Goal: Transaction & Acquisition: Purchase product/service

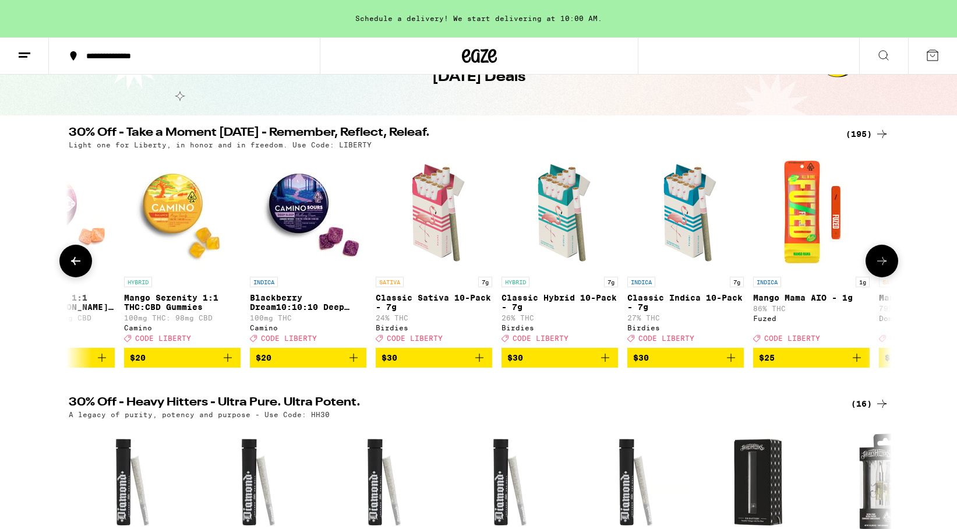
scroll to position [0, 576]
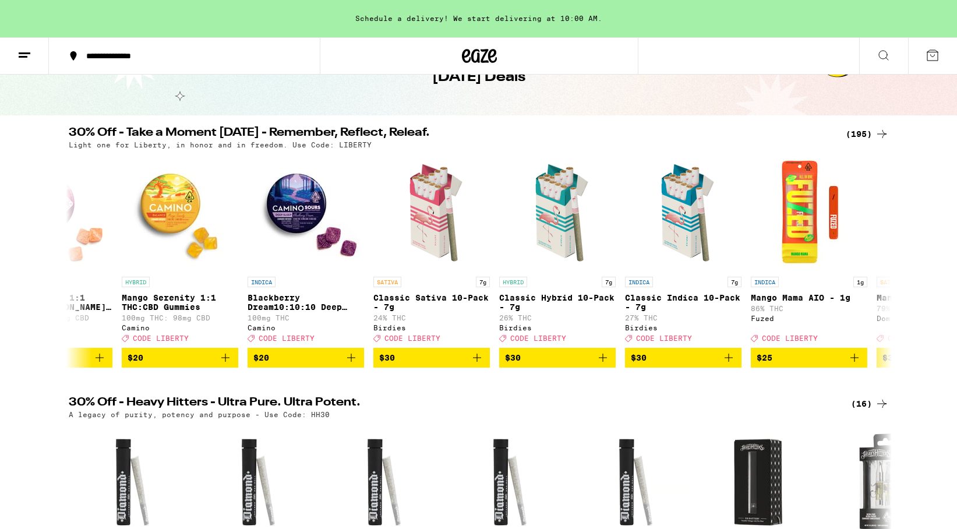
click at [858, 130] on div "(195)" at bounding box center [867, 134] width 43 height 14
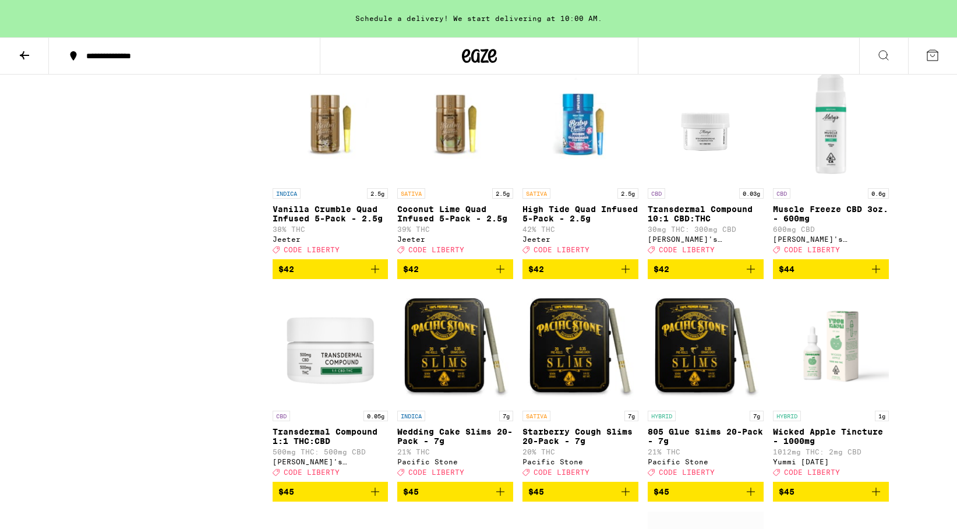
scroll to position [7148, 0]
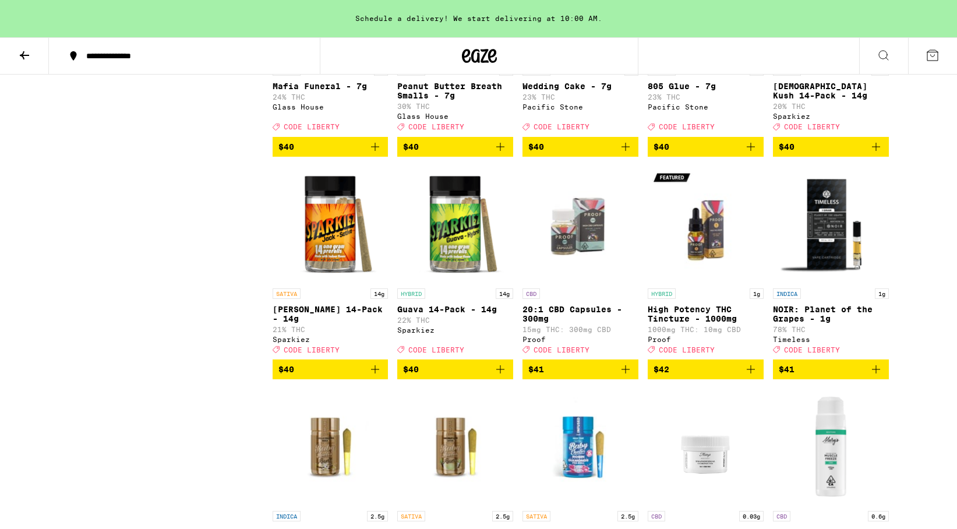
click at [17, 56] on icon at bounding box center [24, 55] width 14 height 14
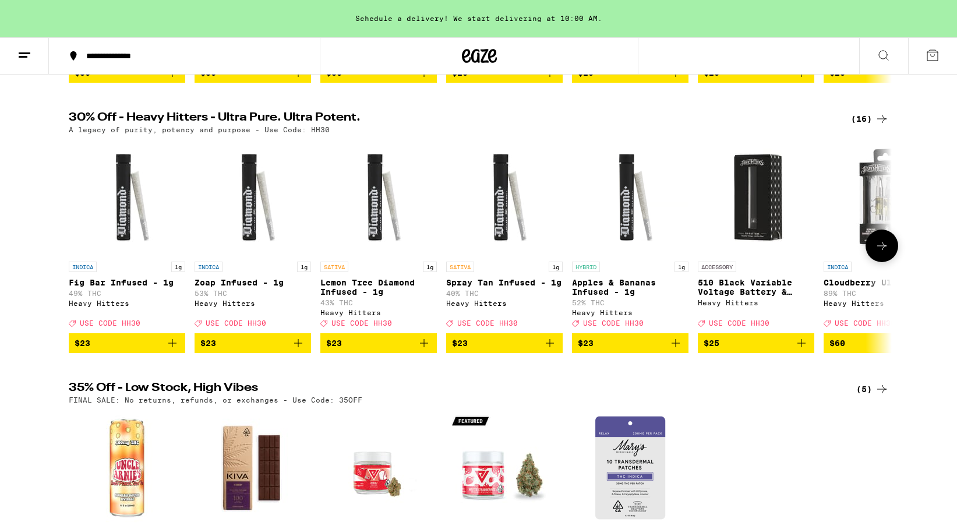
scroll to position [358, 0]
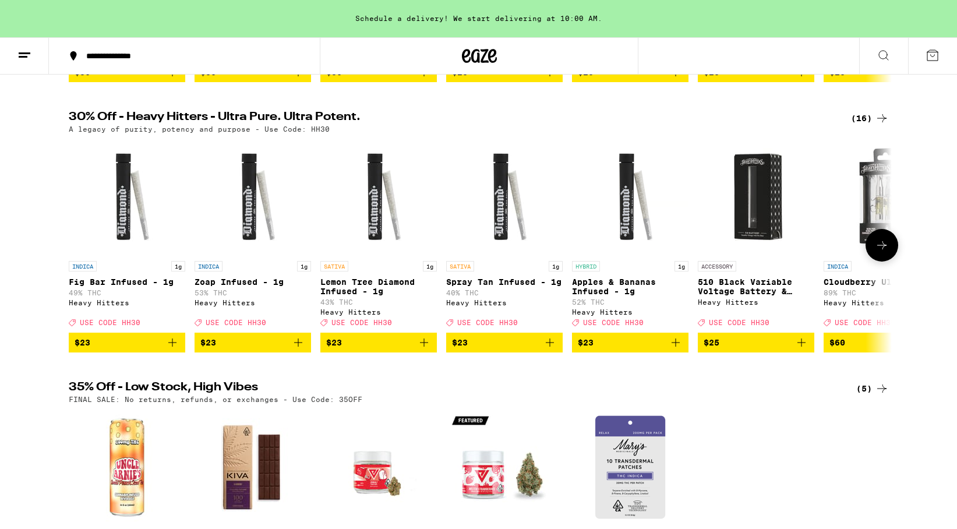
click at [884, 249] on icon at bounding box center [881, 245] width 9 height 8
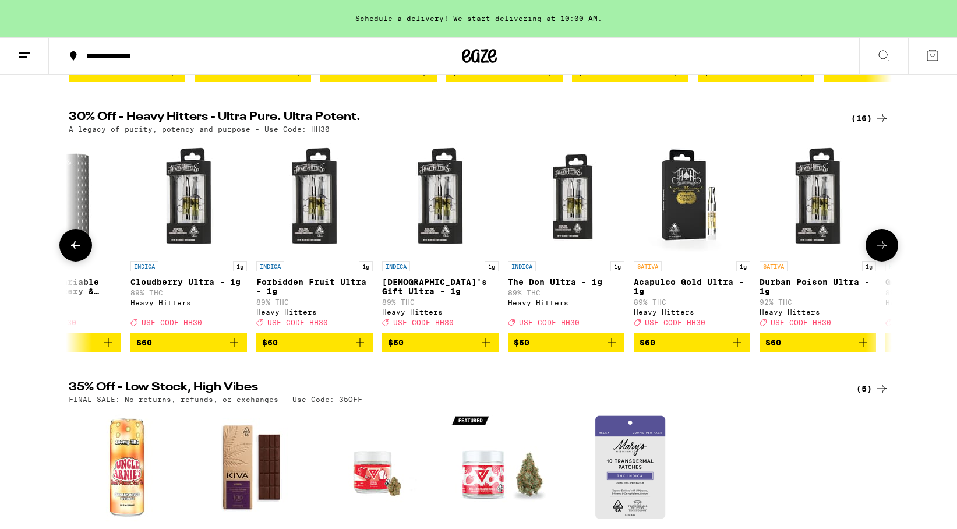
click at [884, 249] on icon at bounding box center [881, 245] width 9 height 8
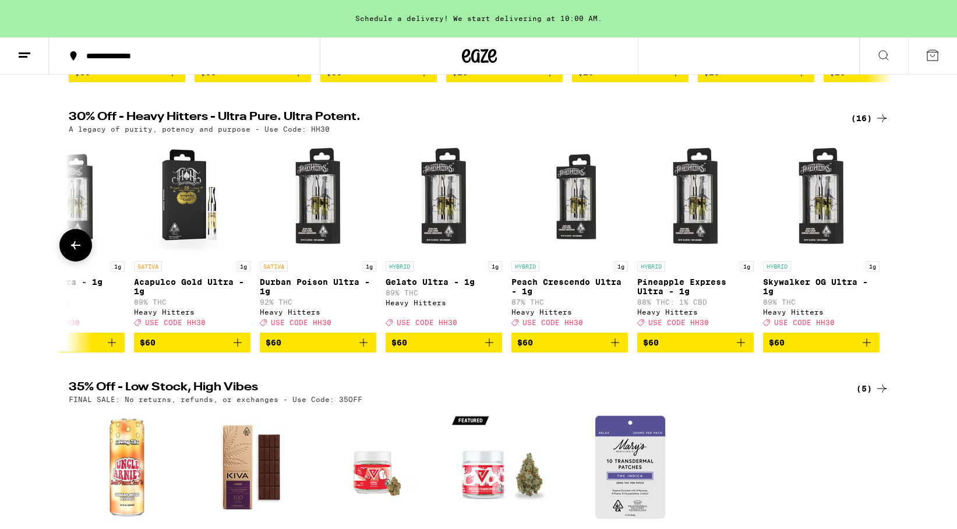
scroll to position [0, 0]
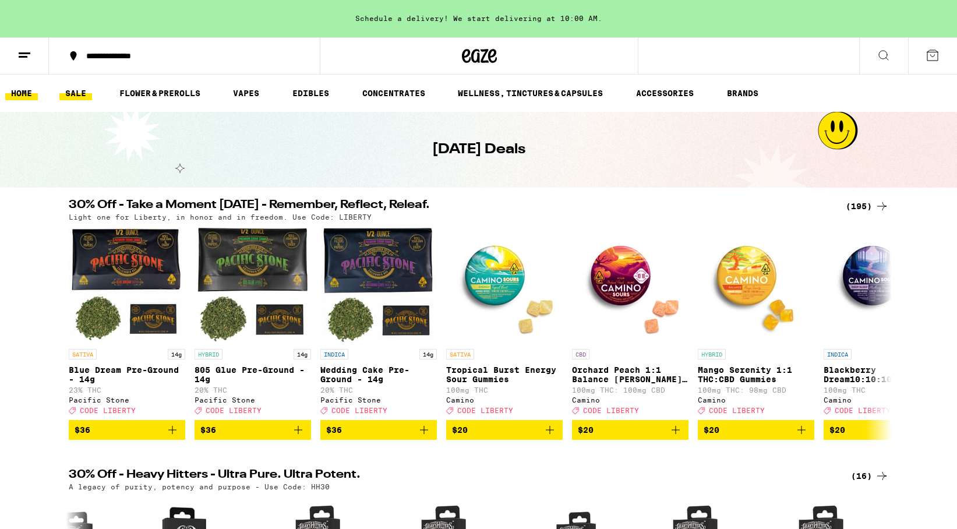
click at [26, 95] on link "HOME" at bounding box center [21, 93] width 33 height 14
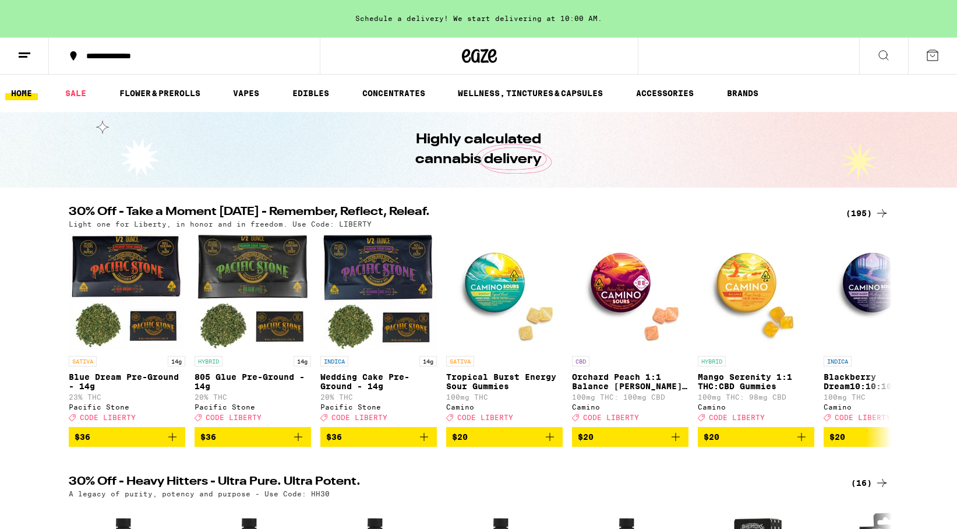
click at [890, 50] on icon at bounding box center [884, 55] width 14 height 14
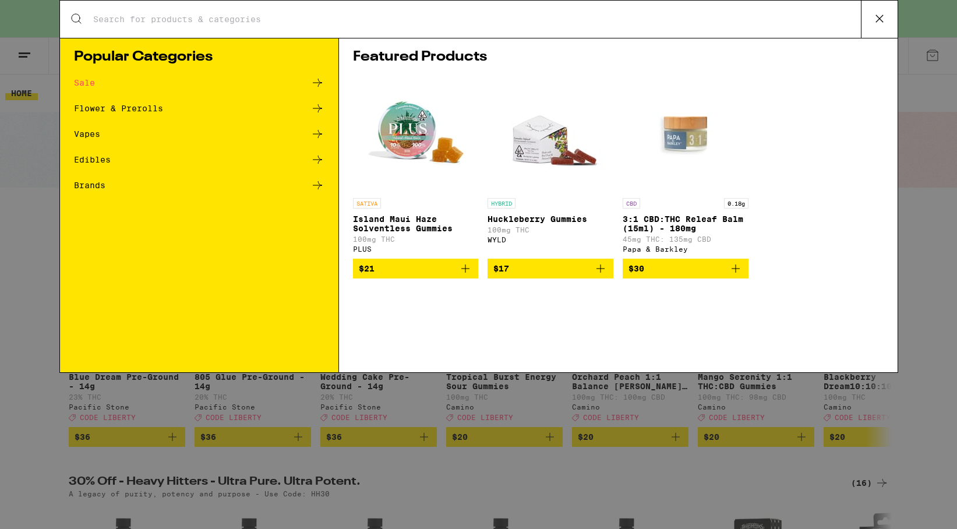
type input "jetty"
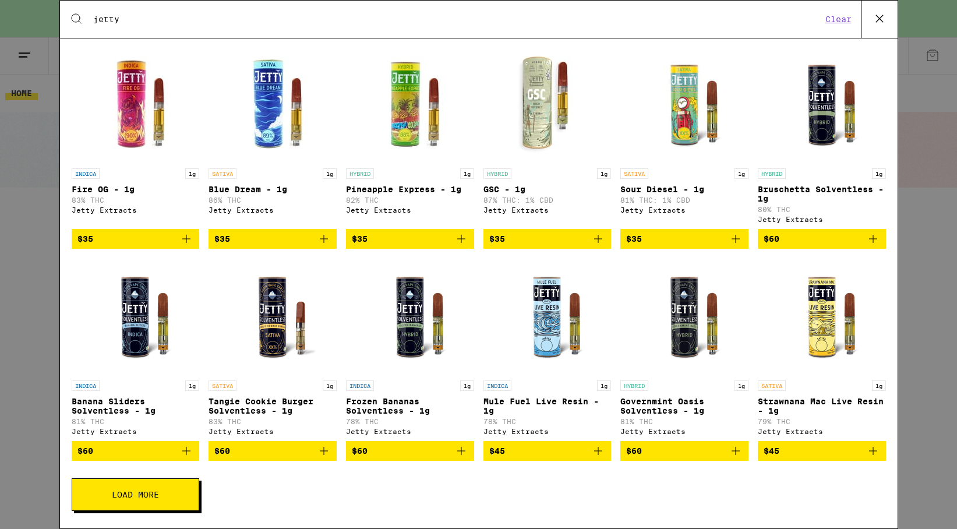
scroll to position [220, 0]
click at [140, 486] on button "Load More" at bounding box center [136, 494] width 128 height 33
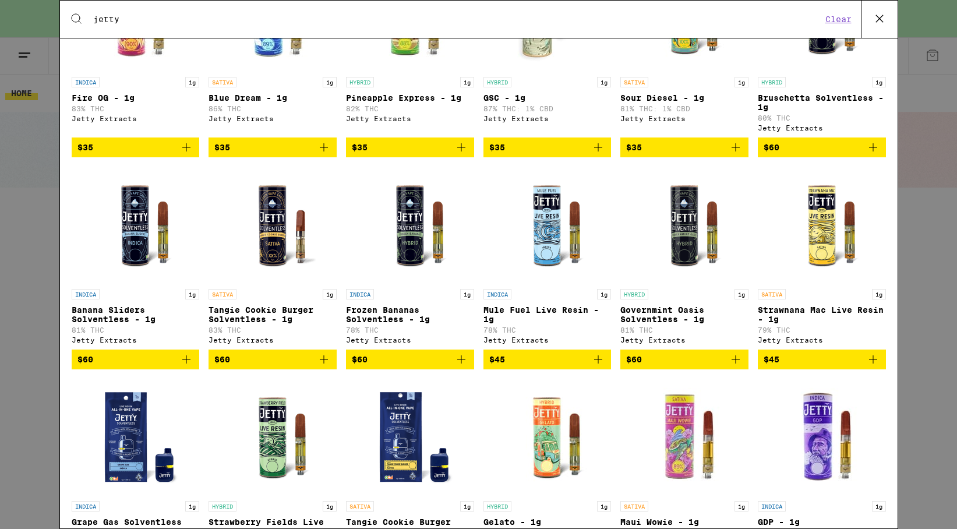
scroll to position [0, 0]
